Goal: Task Accomplishment & Management: Complete application form

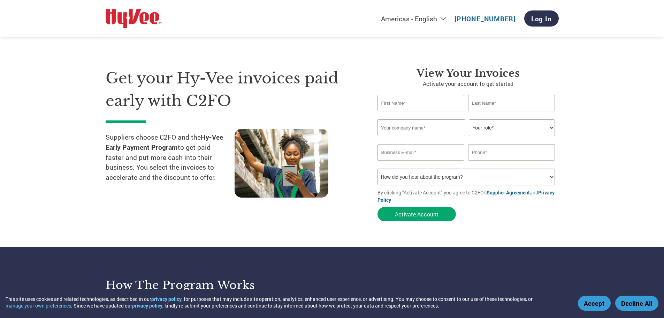
click at [391, 104] on input "text" at bounding box center [420, 103] width 87 height 16
type input "[PERSON_NAME]"
type input "[PERSON_NAME] Truck Service LLC"
type input "[EMAIL_ADDRESS][DOMAIN_NAME]"
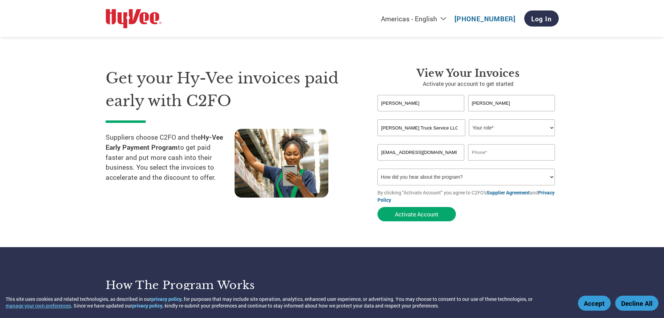
type input "6082063378"
click at [551, 125] on select "Your role* CFO Controller Credit Manager Finance Director Treasurer CEO Preside…" at bounding box center [512, 127] width 86 height 17
select select "OTHER"
click at [469, 119] on select "Your role* CFO Controller Credit Manager Finance Director Treasurer CEO Preside…" at bounding box center [512, 127] width 86 height 17
click at [430, 177] on select "How did you hear about the program? Received a letter Email Social Media Online…" at bounding box center [466, 176] width 178 height 17
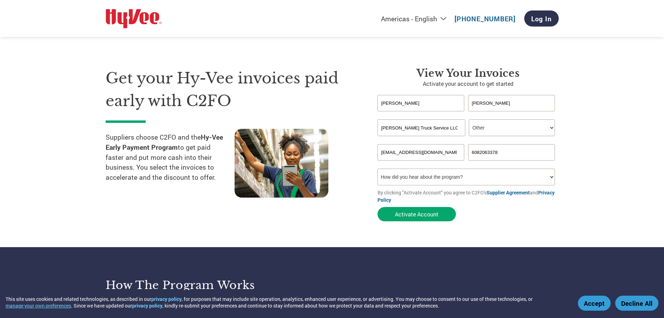
select select "Other"
click at [377, 168] on select "How did you hear about the program? Received a letter Email Social Media Online…" at bounding box center [466, 176] width 178 height 17
click at [434, 215] on button "Activate Account" at bounding box center [416, 214] width 78 height 14
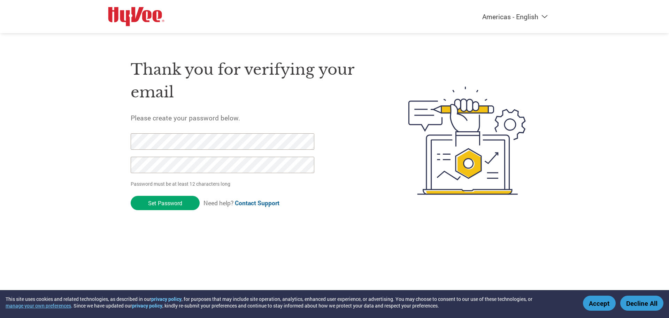
click at [131, 196] on input "Set Password" at bounding box center [165, 203] width 69 height 14
click at [100, 132] on div "Americas - English Américas - Español Américas - Português Amériques - Français…" at bounding box center [334, 113] width 669 height 226
click input "Set Password" at bounding box center [165, 203] width 69 height 14
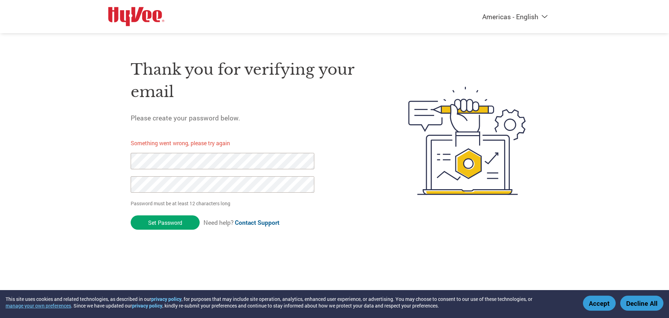
click at [75, 167] on div "Americas - English Américas - Español Américas - Português Amériques - Français…" at bounding box center [334, 113] width 669 height 226
click input "Set Password" at bounding box center [165, 222] width 69 height 14
click at [93, 184] on div "Americas - English Américas - Español Américas - Português Amériques - Français…" at bounding box center [334, 113] width 669 height 226
click at [96, 152] on div "Americas - English Américas - Español Américas - Português Amériques - Français…" at bounding box center [334, 113] width 669 height 226
click at [61, 148] on div "Americas - English Américas - Español Américas - Português Amériques - Français…" at bounding box center [334, 113] width 669 height 226
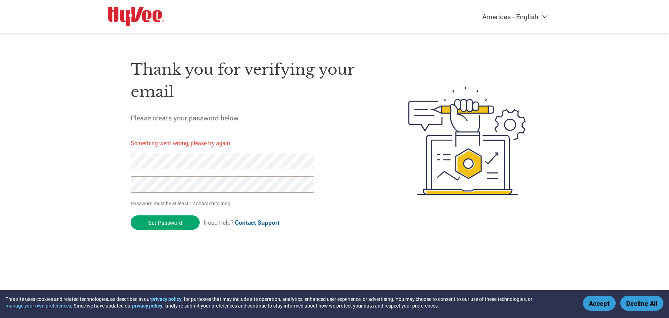
click at [2, 146] on div "Americas - English Américas - Español Américas - Português Amériques - Français…" at bounding box center [334, 113] width 669 height 226
click input "Set Password" at bounding box center [165, 222] width 69 height 14
click at [0, 150] on div "Americas - English Américas - Español Américas - Português Amériques - Français…" at bounding box center [334, 113] width 669 height 226
click input "Set Password" at bounding box center [165, 222] width 69 height 14
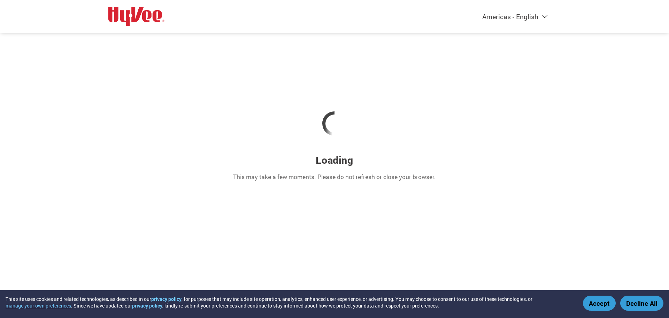
click at [595, 299] on button "Accept" at bounding box center [599, 302] width 33 height 15
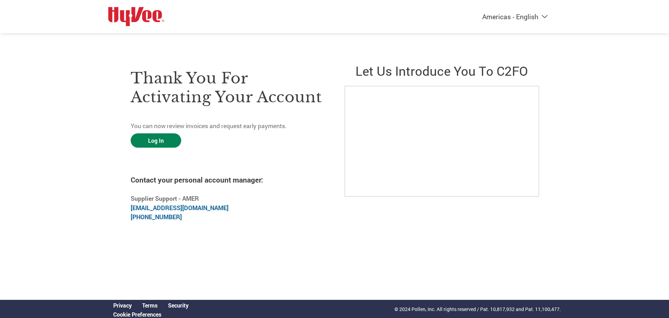
click at [152, 136] on link "Log In" at bounding box center [156, 140] width 51 height 14
